Goal: Transaction & Acquisition: Purchase product/service

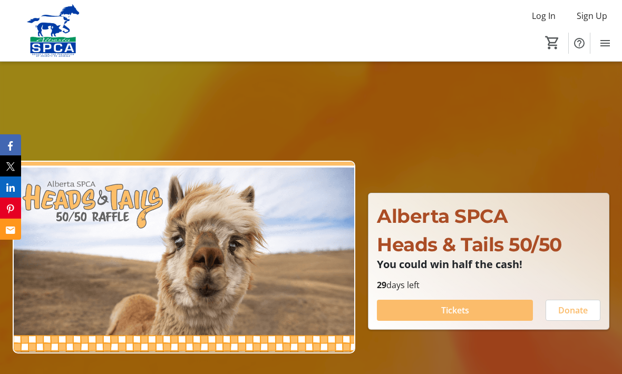
click at [444, 317] on span "Tickets" at bounding box center [455, 310] width 28 height 13
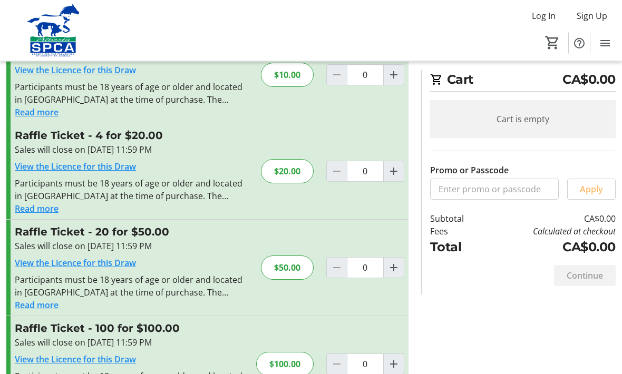
scroll to position [61, 0]
click at [401, 265] on span "Increment by one" at bounding box center [394, 268] width 20 height 20
type input "1"
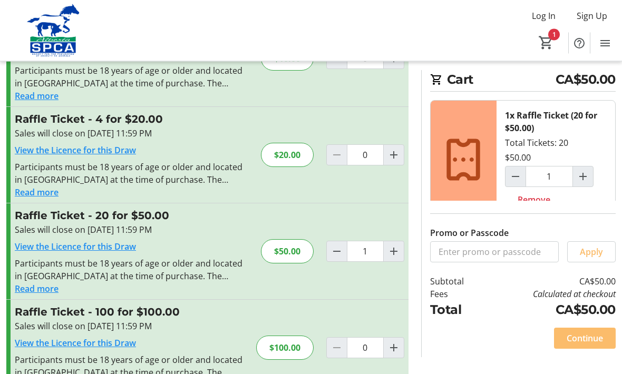
scroll to position [76, 0]
click at [580, 345] on span "Continue" at bounding box center [584, 338] width 36 height 13
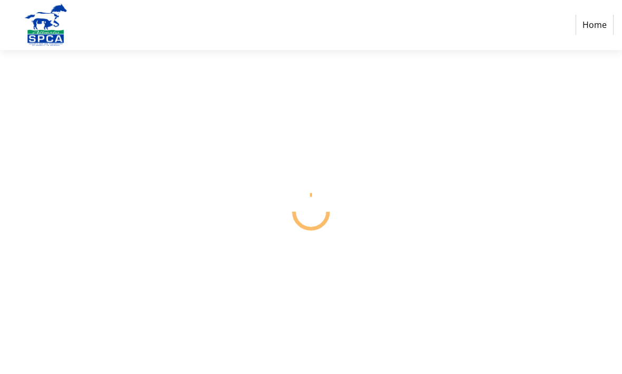
select select "CA"
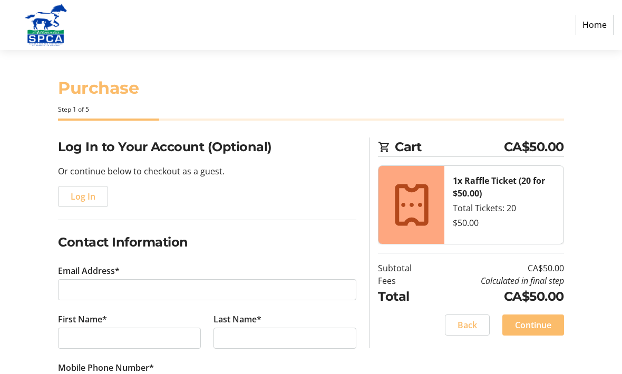
scroll to position [1, 0]
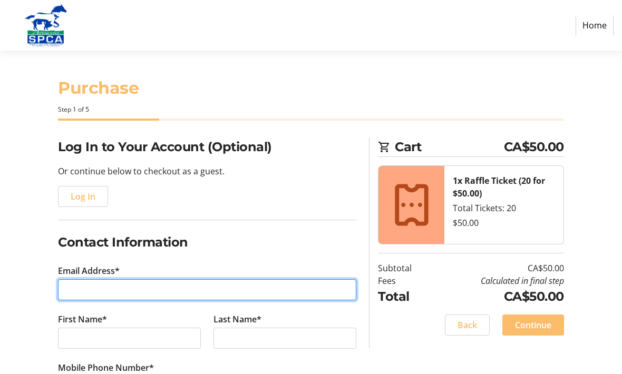
click at [215, 290] on input "Email Address*" at bounding box center [207, 289] width 298 height 21
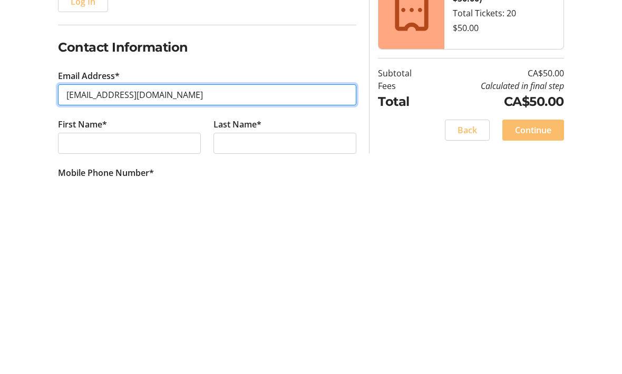
type input "[EMAIL_ADDRESS][DOMAIN_NAME]"
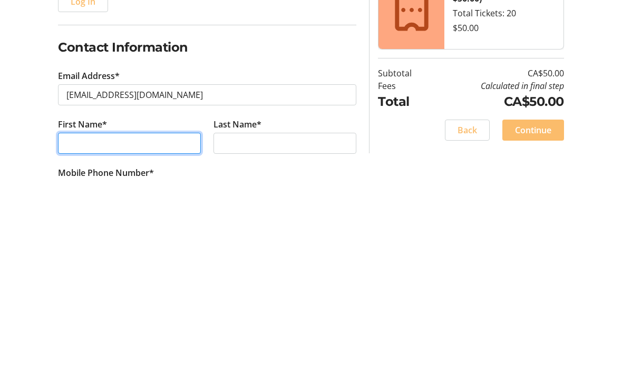
click at [167, 328] on input "First Name*" at bounding box center [129, 338] width 143 height 21
type input "[PERSON_NAME]"
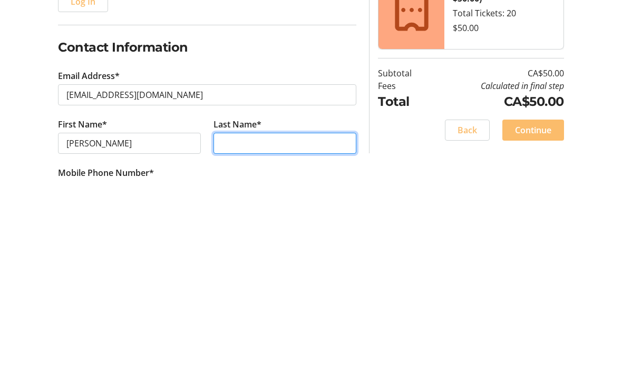
click at [291, 328] on input "Last Name*" at bounding box center [284, 338] width 143 height 21
type input "[PERSON_NAME]"
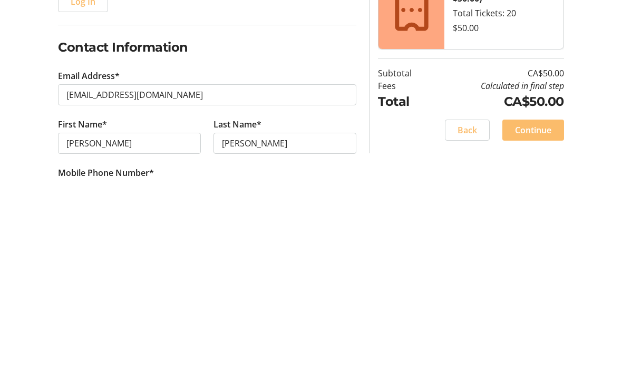
scroll to position [196, 0]
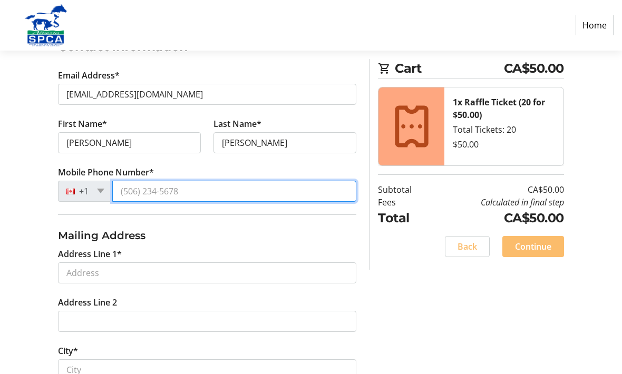
click at [209, 188] on input "Mobile Phone Number*" at bounding box center [234, 191] width 244 height 21
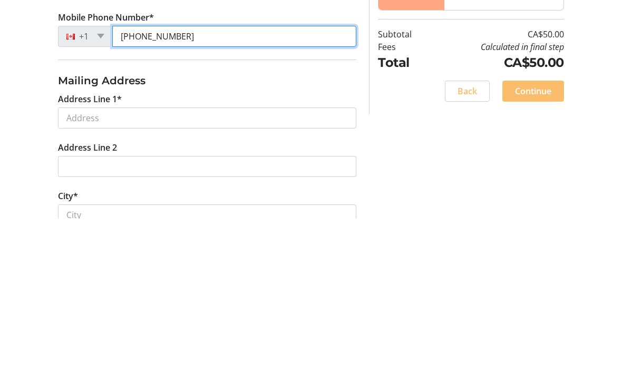
type input "[PHONE_NUMBER]"
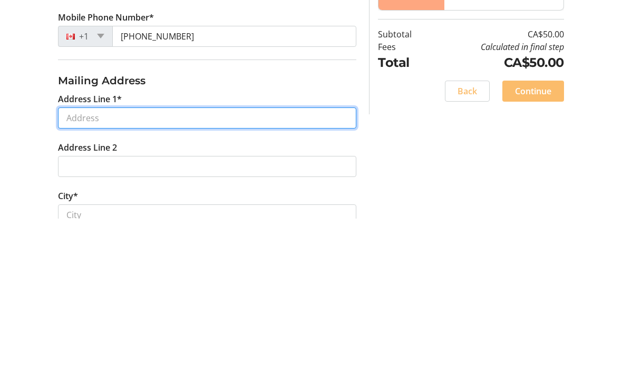
click at [237, 263] on input "Address Line 1*" at bounding box center [207, 273] width 298 height 21
type input "[STREET_ADDRESS]"
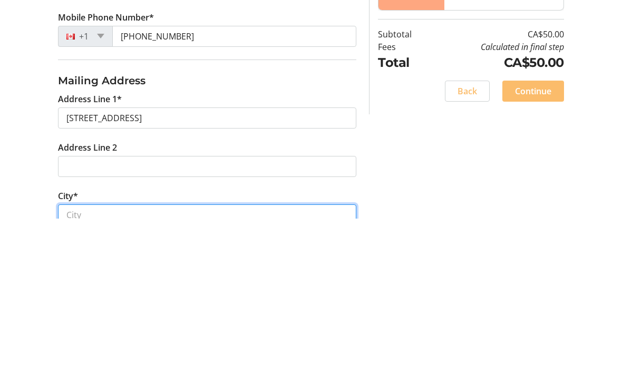
type input "[GEOGRAPHIC_DATA]"
select select "AB"
type input "T6C 1S2"
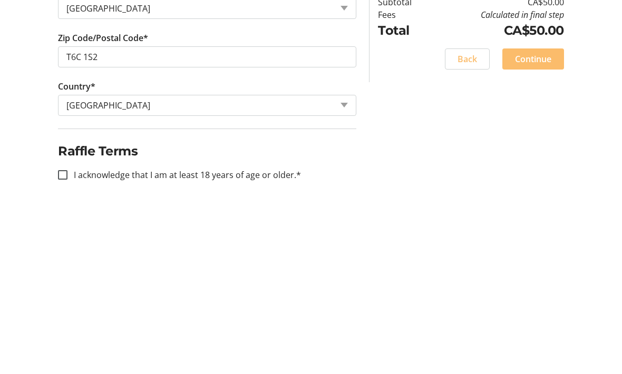
scroll to position [437, 0]
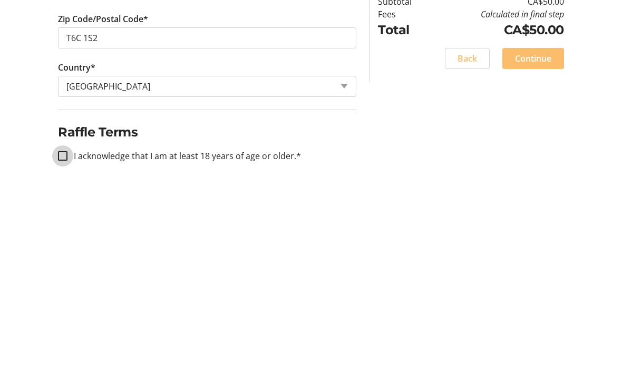
click at [61, 339] on input "I acknowledge that I am at least 18 years of age or older.*" at bounding box center [62, 343] width 9 height 9
checkbox input "true"
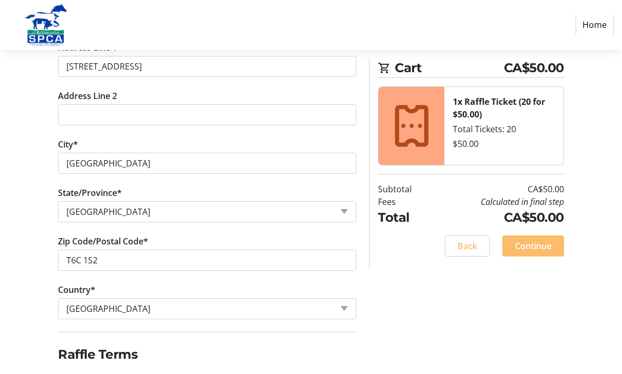
click at [538, 244] on span "Continue" at bounding box center [533, 246] width 36 height 13
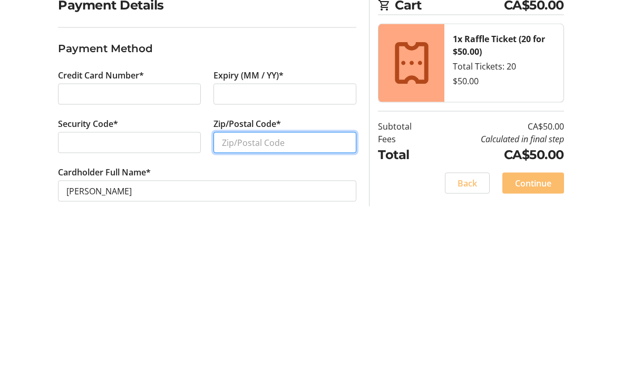
click at [313, 275] on input "Zip/Postal Code*" at bounding box center [284, 285] width 143 height 21
type input "T"
type input "T6C 1S2"
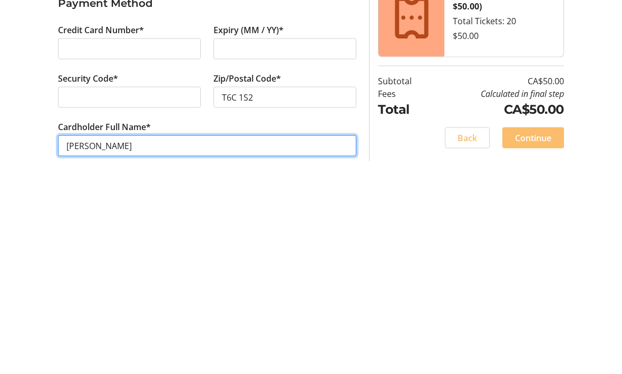
scroll to position [35, 0]
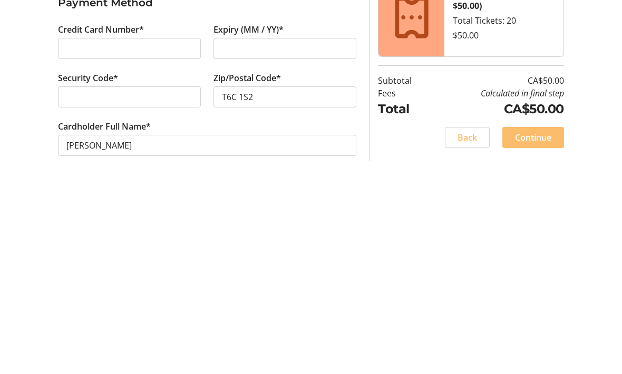
click at [537, 319] on span "Continue" at bounding box center [533, 325] width 36 height 13
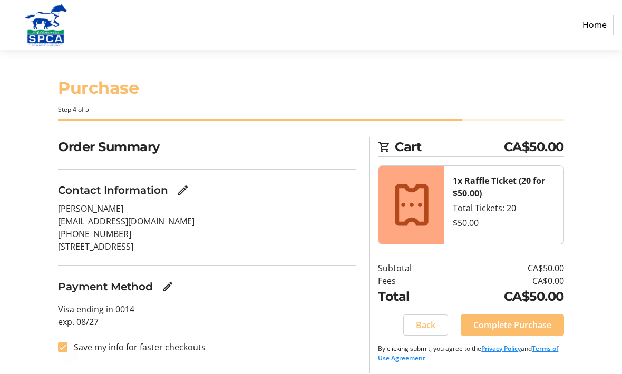
click at [66, 339] on div at bounding box center [62, 347] width 25 height 25
checkbox input "false"
click at [514, 325] on span "Complete Purchase" at bounding box center [512, 325] width 78 height 13
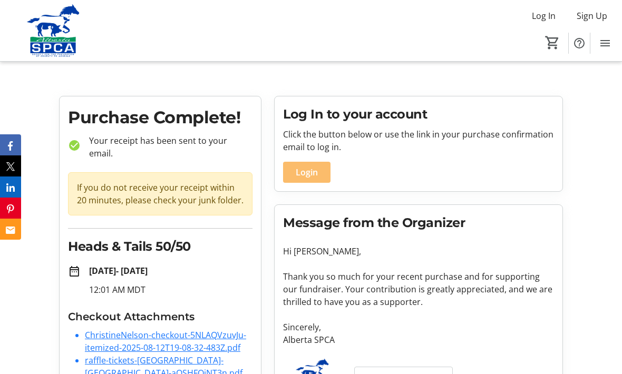
click at [59, 35] on img at bounding box center [53, 30] width 94 height 53
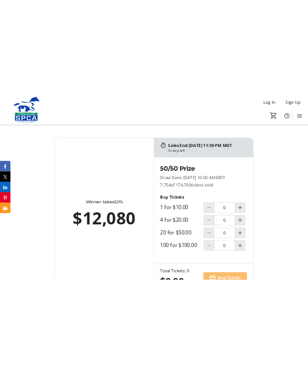
scroll to position [811, 0]
